Goal: Task Accomplishment & Management: Use online tool/utility

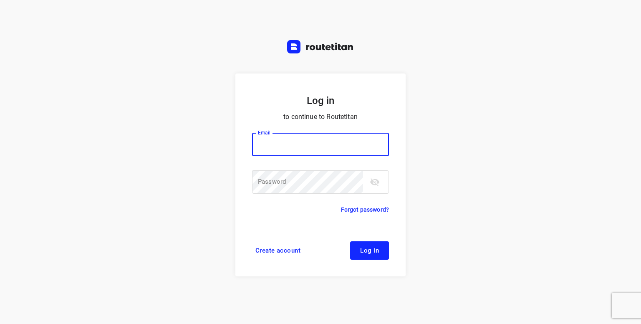
drag, startPoint x: 0, startPoint y: 0, endPoint x: 274, endPoint y: 142, distance: 308.9
click at [274, 142] on input "email" at bounding box center [320, 144] width 137 height 23
type input "p.hilderson@telenet.be"
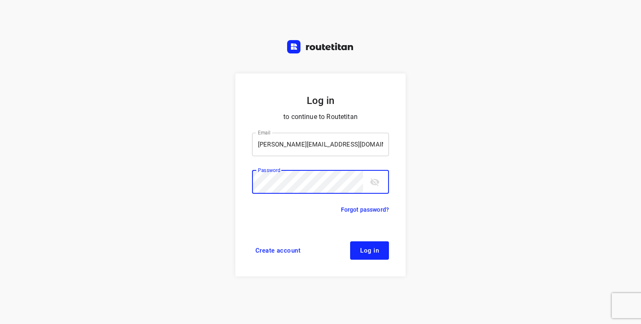
click at [350, 241] on button "Log in" at bounding box center [369, 250] width 39 height 18
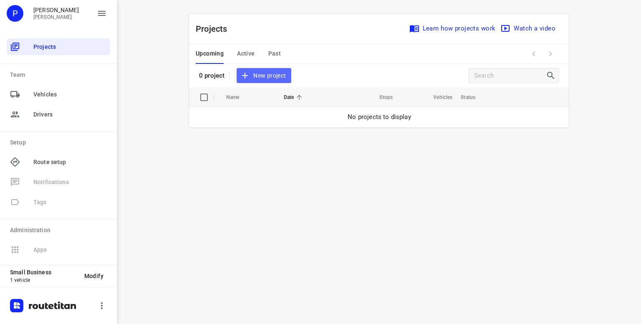
click at [256, 74] on span "New project" at bounding box center [264, 76] width 44 height 10
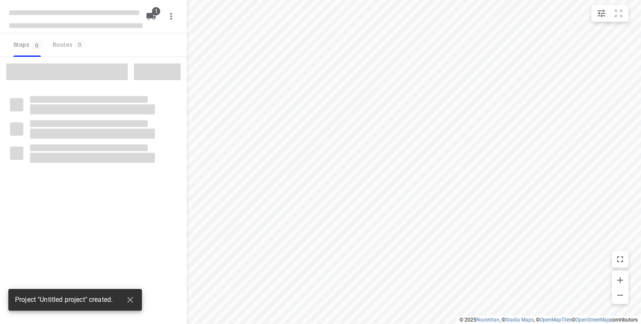
type input "distance"
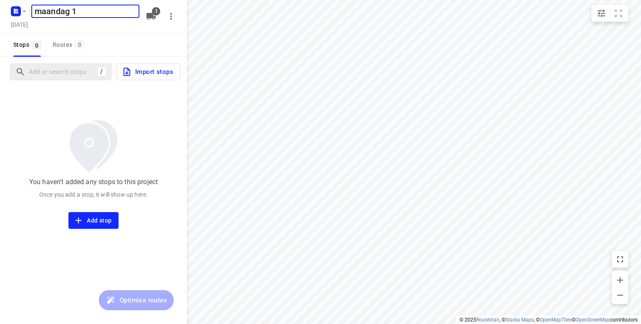
type input "maandag 1"
click at [49, 71] on input "Add or search stops" at bounding box center [62, 72] width 66 height 13
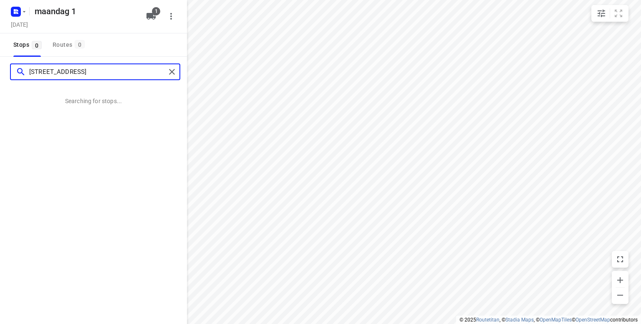
click at [45, 73] on input "[STREET_ADDRESS]" at bounding box center [97, 72] width 137 height 13
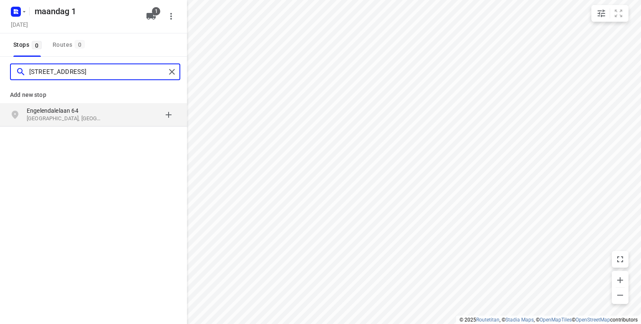
type input "[STREET_ADDRESS]"
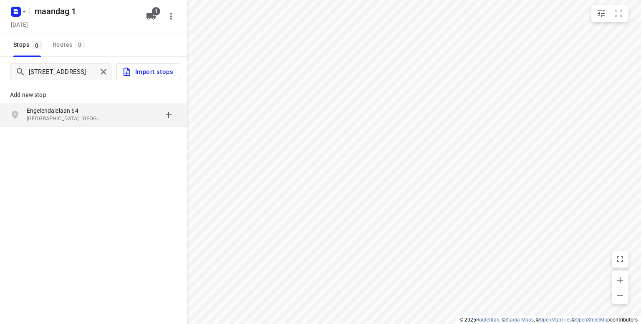
click at [47, 114] on p "Engelendalelaan 64" at bounding box center [65, 110] width 77 height 8
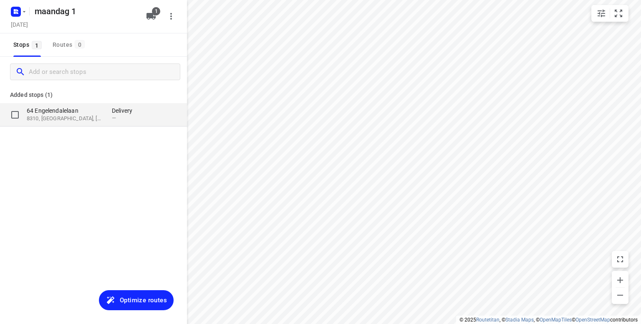
click at [155, 119] on div "grid" at bounding box center [157, 114] width 40 height 16
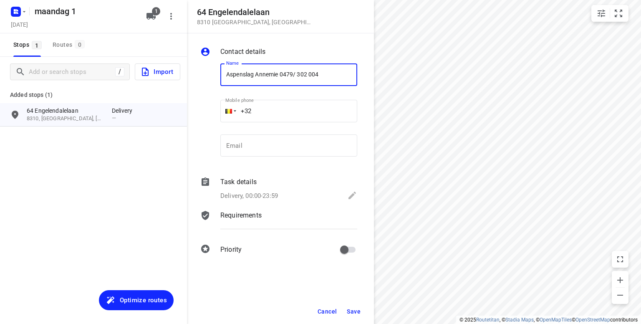
type input "Aspenslag Annemie 0479/ 302 004"
click at [355, 310] on span "Save" at bounding box center [354, 311] width 14 height 7
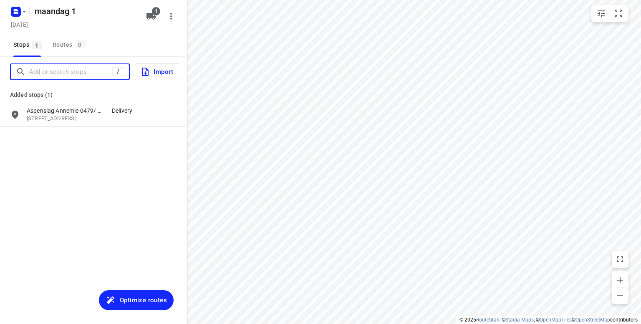
click at [48, 72] on input "Add or search stops" at bounding box center [70, 72] width 83 height 13
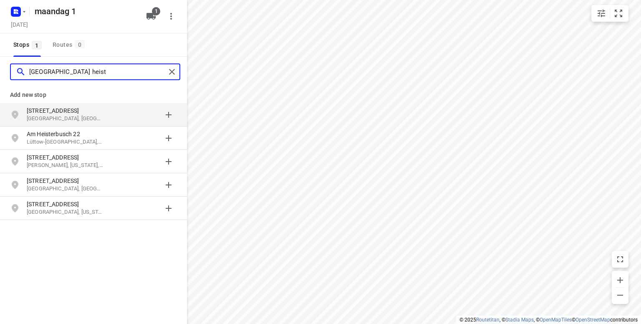
drag, startPoint x: 93, startPoint y: 71, endPoint x: 77, endPoint y: 74, distance: 15.8
click at [77, 74] on input "[GEOGRAPHIC_DATA] heist" at bounding box center [97, 72] width 137 height 13
click at [31, 74] on input "[GEOGRAPHIC_DATA][STREET_ADDRESS]" at bounding box center [97, 72] width 137 height 13
click at [55, 71] on input "[STREET_ADDRESS]" at bounding box center [97, 72] width 137 height 13
click at [58, 72] on input "sint jozefestraat 22 knokke" at bounding box center [97, 72] width 137 height 13
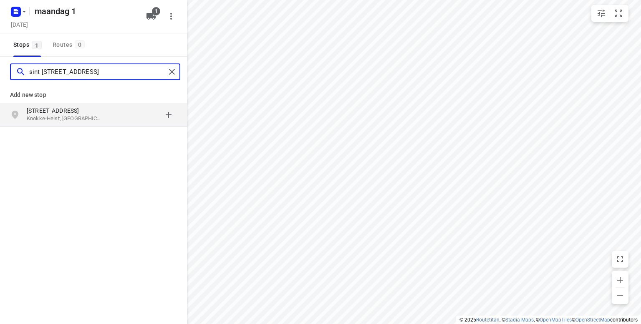
type input "sint [STREET_ADDRESS]"
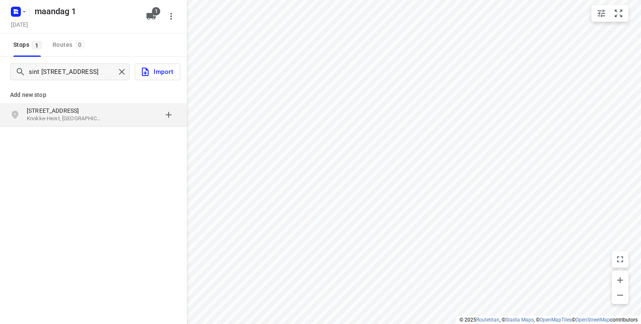
click at [48, 113] on p "[STREET_ADDRESS]" at bounding box center [65, 110] width 77 height 8
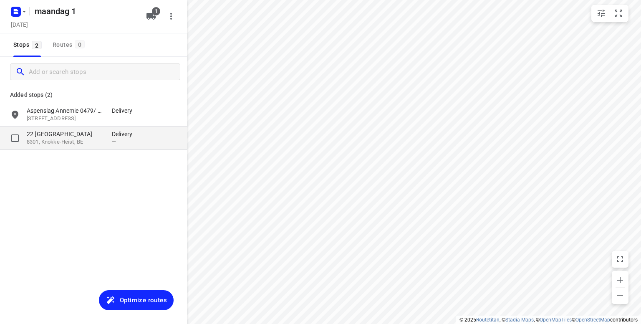
click at [85, 138] on p "22 [GEOGRAPHIC_DATA]" at bounding box center [65, 134] width 77 height 8
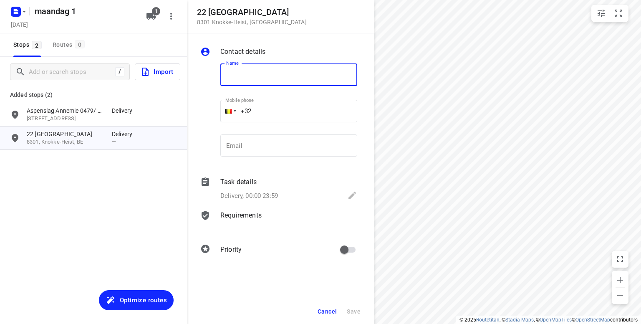
click at [263, 72] on input "text" at bounding box center [288, 74] width 137 height 23
type input "F"
type input "De vierbote 0491/ 348 464"
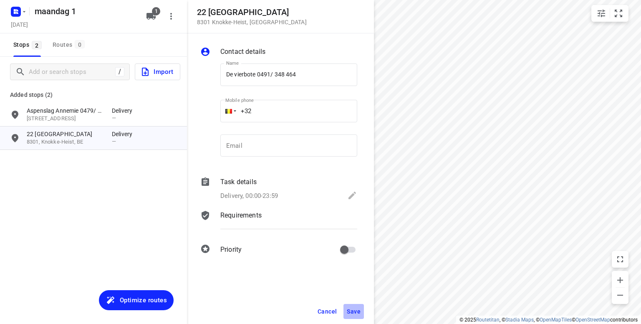
click at [351, 309] on span "Save" at bounding box center [354, 311] width 14 height 7
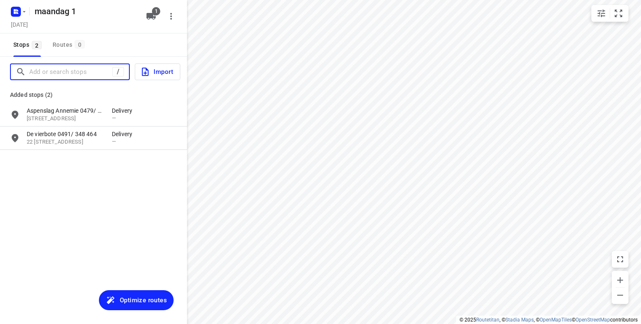
click at [52, 72] on input "Add or search stops" at bounding box center [70, 72] width 83 height 13
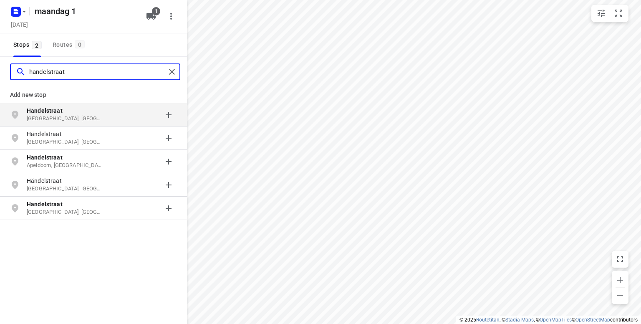
click at [52, 75] on input "handelstraat" at bounding box center [97, 72] width 137 height 13
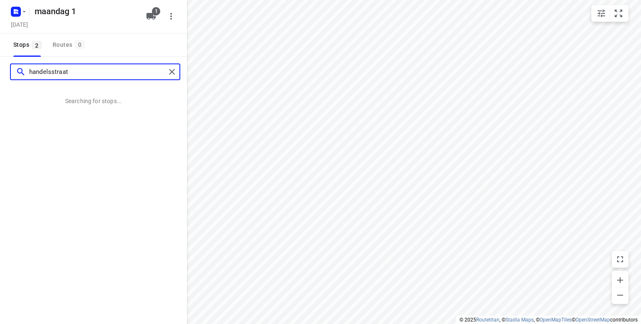
click at [77, 71] on input "handelsstraat" at bounding box center [97, 72] width 137 height 13
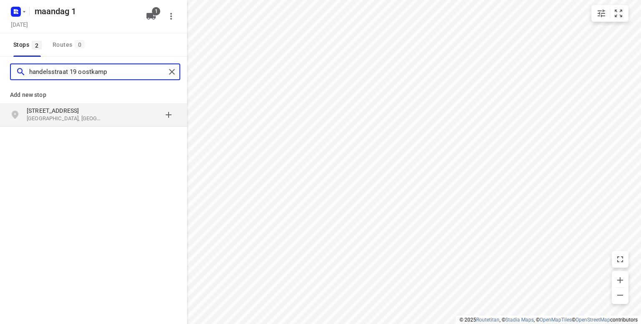
type input "handelsstraat 19 oostkamp"
click at [43, 120] on p "[GEOGRAPHIC_DATA], [GEOGRAPHIC_DATA]" at bounding box center [65, 119] width 77 height 8
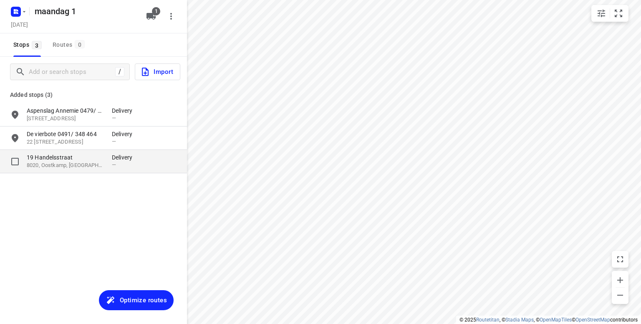
click at [65, 156] on p "19 Handelsstraat" at bounding box center [65, 157] width 77 height 8
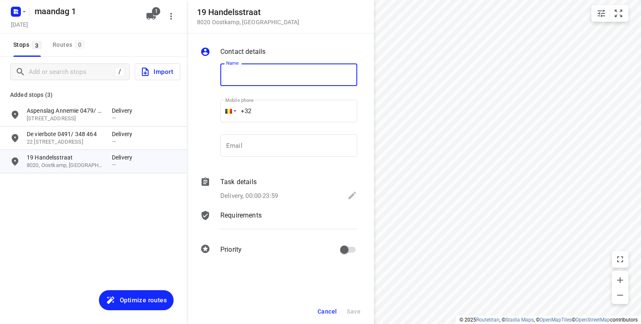
click at [235, 75] on input "text" at bounding box center [288, 74] width 137 height 23
type input "Phytophar 050/598 920"
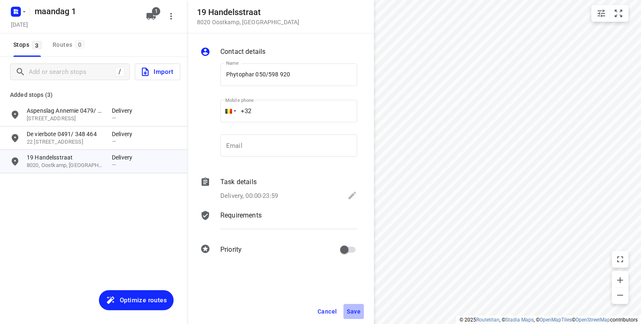
click at [352, 311] on span "Save" at bounding box center [354, 311] width 14 height 7
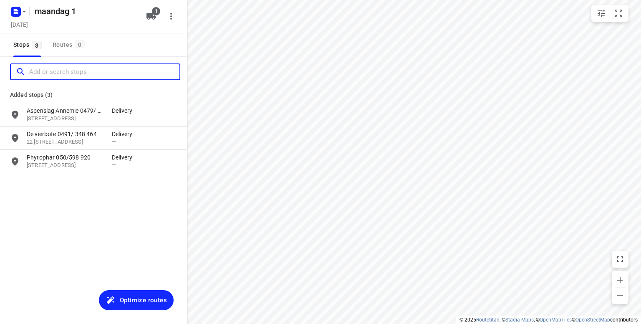
click at [50, 73] on input "Add or search stops" at bounding box center [104, 72] width 150 height 13
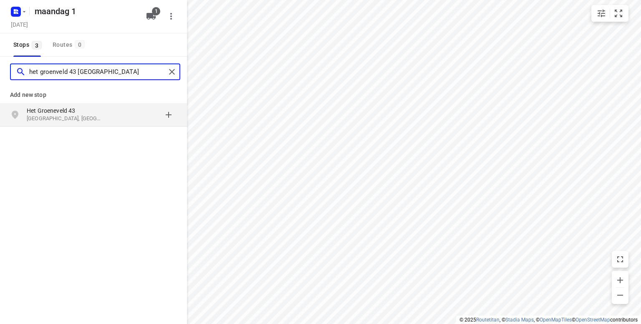
type input "het groenveld 43 [GEOGRAPHIC_DATA]"
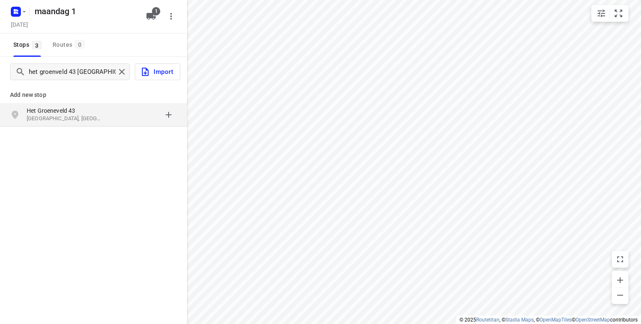
click at [41, 115] on p "[GEOGRAPHIC_DATA], [GEOGRAPHIC_DATA]" at bounding box center [65, 119] width 77 height 8
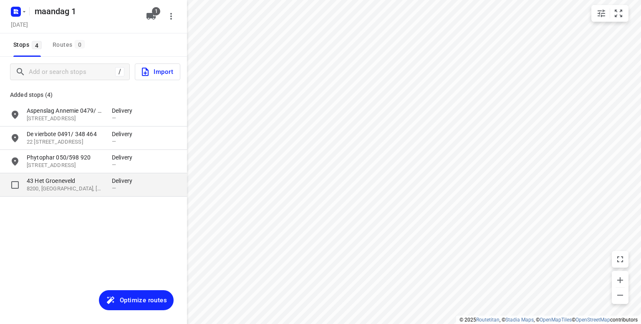
click at [86, 182] on p "43 Het Groeneveld" at bounding box center [65, 181] width 77 height 8
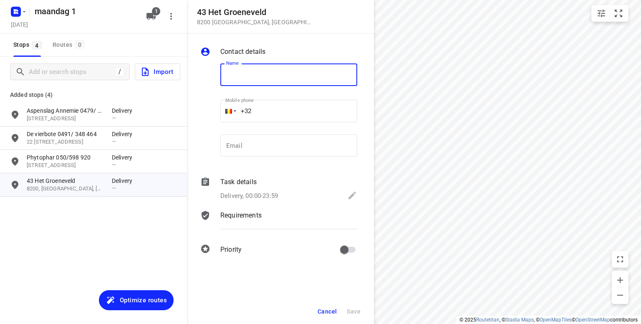
click at [262, 76] on input "text" at bounding box center [288, 74] width 137 height 23
type input "[PERSON_NAME] 0478/ 832 746"
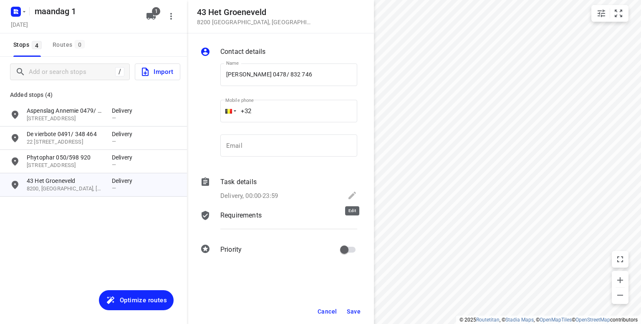
click at [356, 199] on icon at bounding box center [352, 195] width 10 height 10
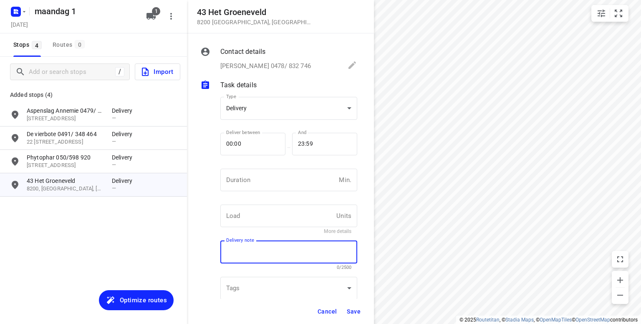
click at [251, 252] on textarea at bounding box center [288, 252] width 125 height 8
type textarea "niemand thuis perkje voordeur varens"
click at [352, 313] on span "Save" at bounding box center [354, 311] width 14 height 7
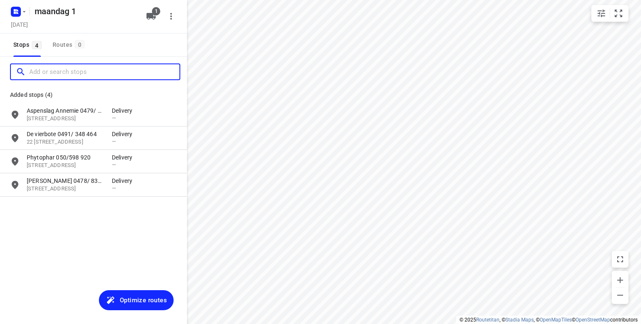
click at [54, 76] on input "Add or search stops" at bounding box center [104, 72] width 150 height 13
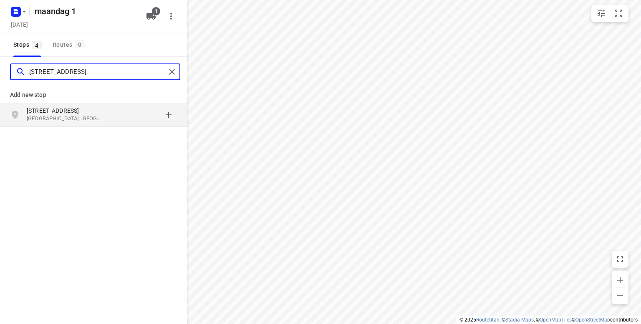
type input "[STREET_ADDRESS]"
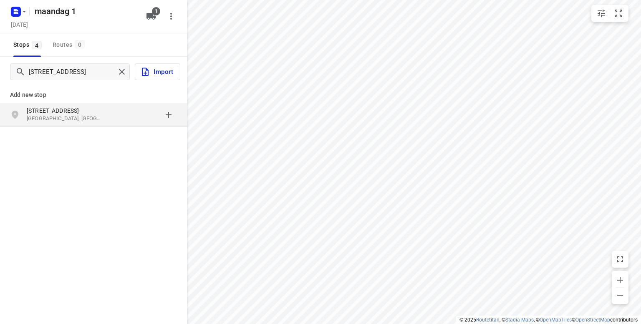
click at [42, 113] on p "[STREET_ADDRESS]" at bounding box center [65, 110] width 77 height 8
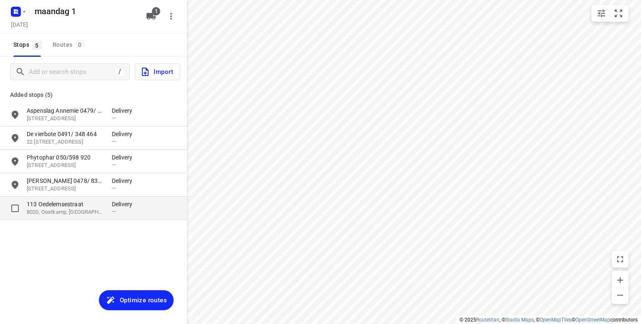
click at [51, 203] on p "113 Oedelemsestraat" at bounding box center [65, 204] width 77 height 8
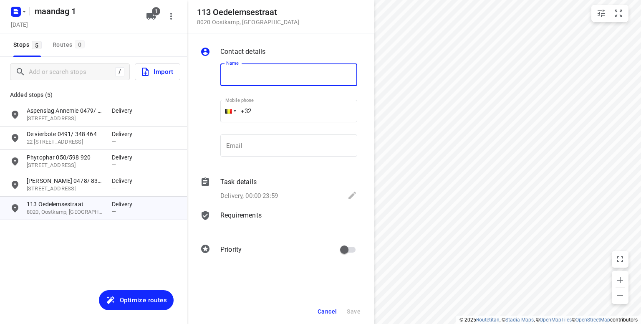
click at [240, 72] on input "text" at bounding box center [288, 74] width 137 height 23
type input "[PERSON_NAME] 0486/856 050"
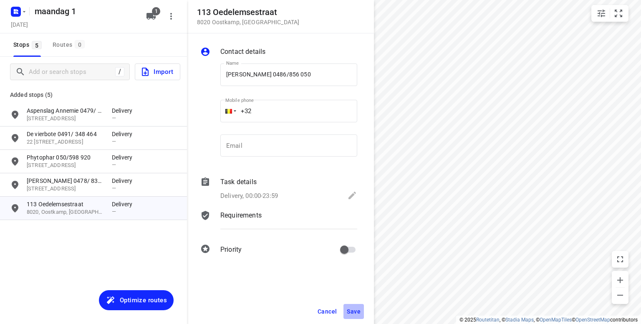
click at [355, 312] on span "Save" at bounding box center [354, 311] width 14 height 7
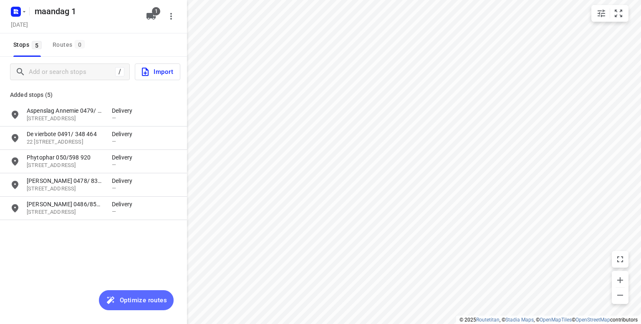
click at [134, 298] on span "Optimize routes" at bounding box center [143, 300] width 47 height 11
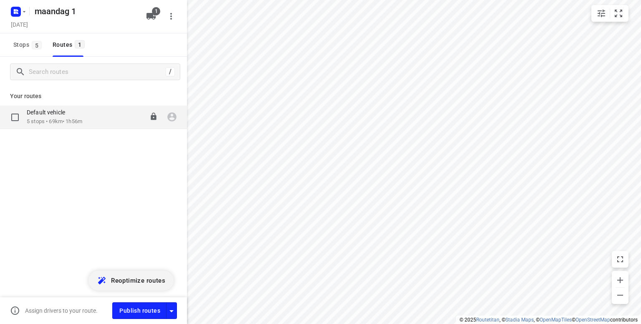
click at [66, 126] on div "Default vehicle 5 stops • 69km • 1h56m 08:00-09:56" at bounding box center [93, 117] width 187 height 23
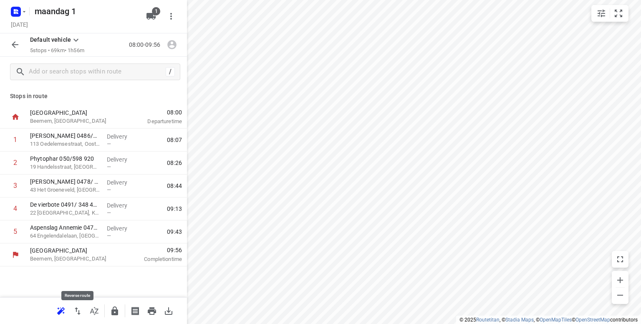
click at [79, 314] on icon "button" at bounding box center [78, 311] width 6 height 8
click at [152, 315] on icon "button" at bounding box center [152, 311] width 10 height 10
click at [113, 312] on icon "button" at bounding box center [114, 311] width 7 height 9
click at [15, 45] on icon "button" at bounding box center [15, 44] width 7 height 7
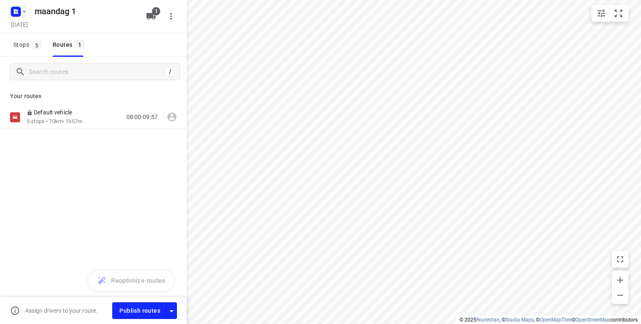
click at [20, 10] on rect "button" at bounding box center [16, 12] width 10 height 10
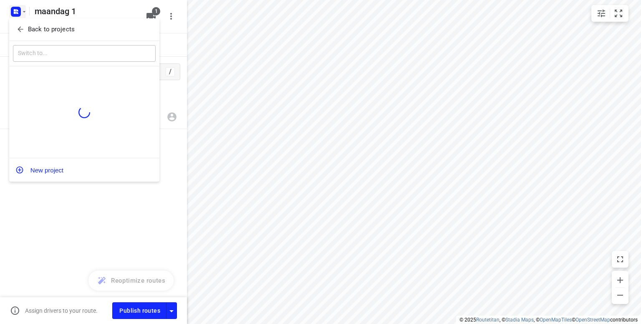
click at [45, 27] on p "Back to projects" at bounding box center [51, 30] width 47 height 10
